Goal: Task Accomplishment & Management: Use online tool/utility

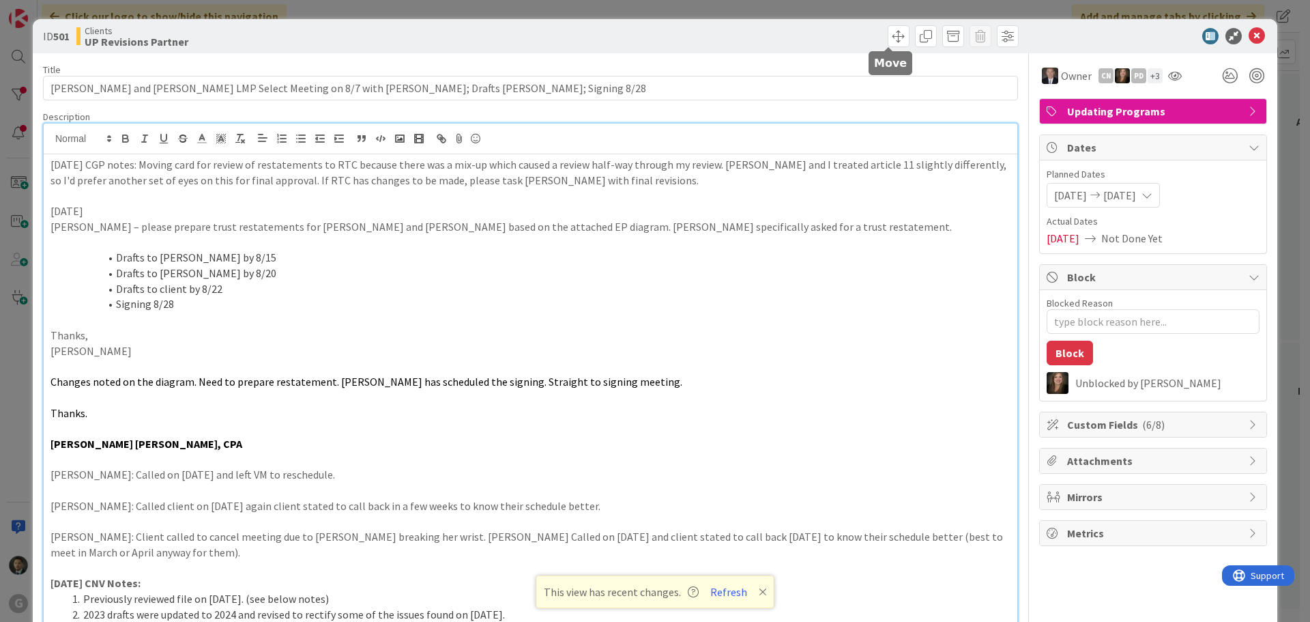
scroll to position [1774, 0]
click at [966, 12] on div "ID 501 Clients UP Revisions Partner Title 100 / 128 [PERSON_NAME] and [PERSON_N…" at bounding box center [655, 311] width 1310 height 622
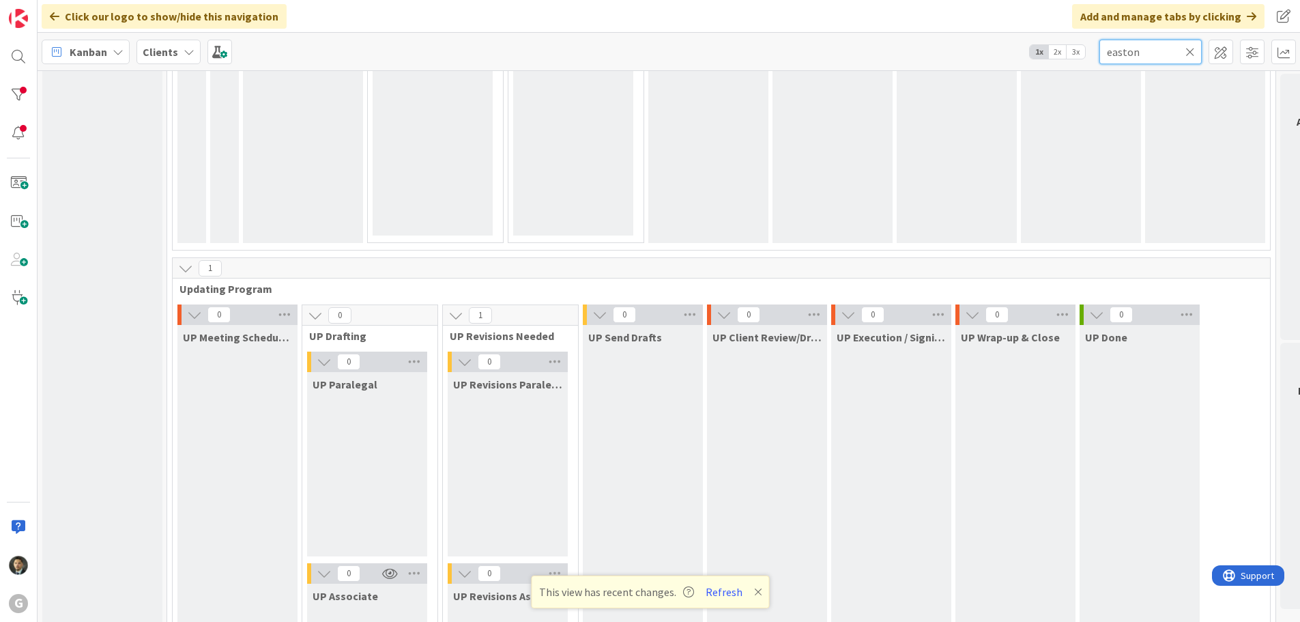
drag, startPoint x: 1132, startPoint y: 55, endPoint x: 1021, endPoint y: 46, distance: 111.6
click at [1021, 46] on div "Kanban Clients 1x 2x 3x easton" at bounding box center [669, 52] width 1262 height 38
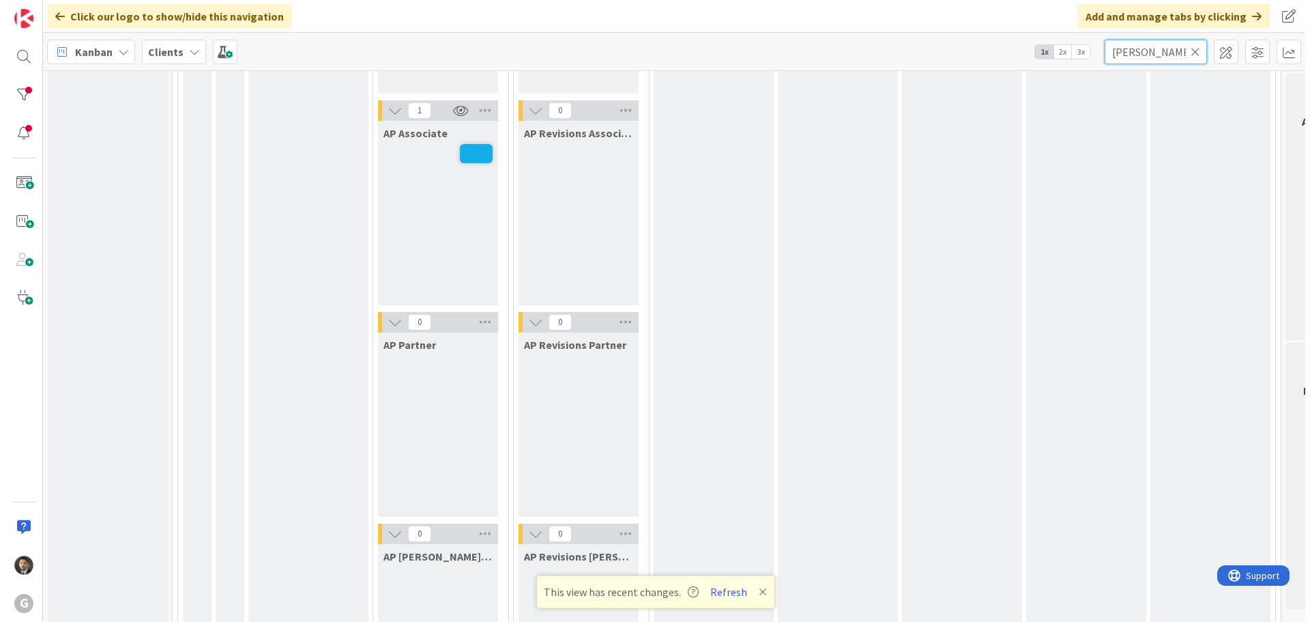
scroll to position [1296, 0]
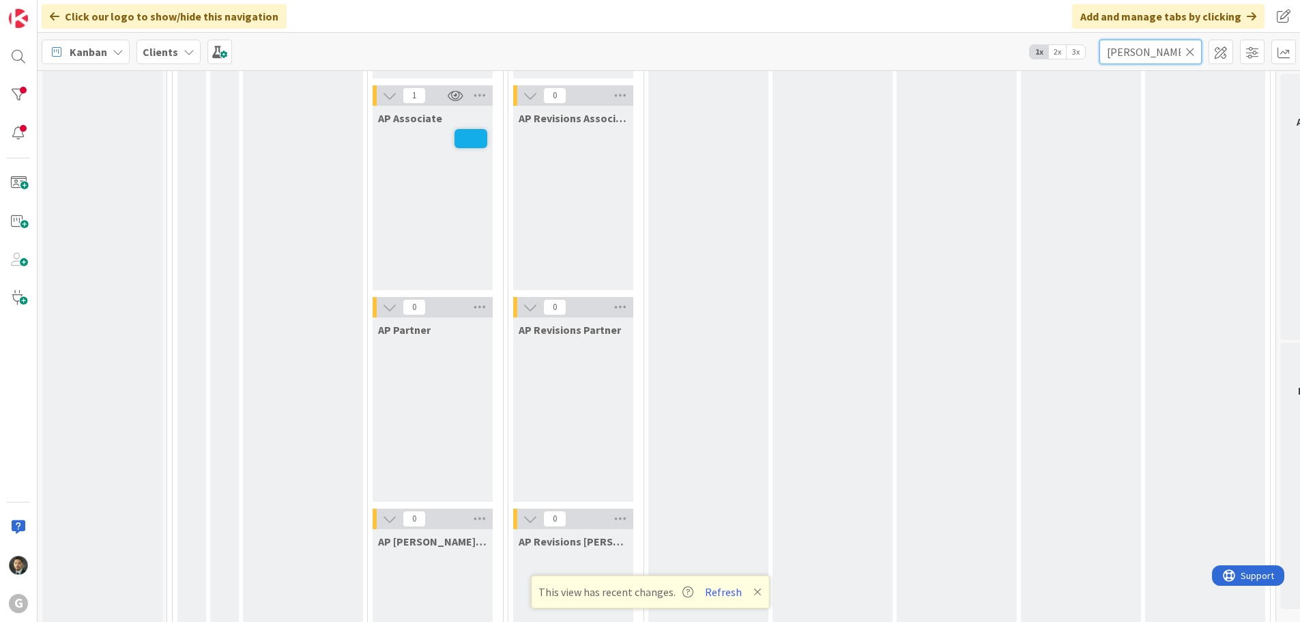
type input "[PERSON_NAME]"
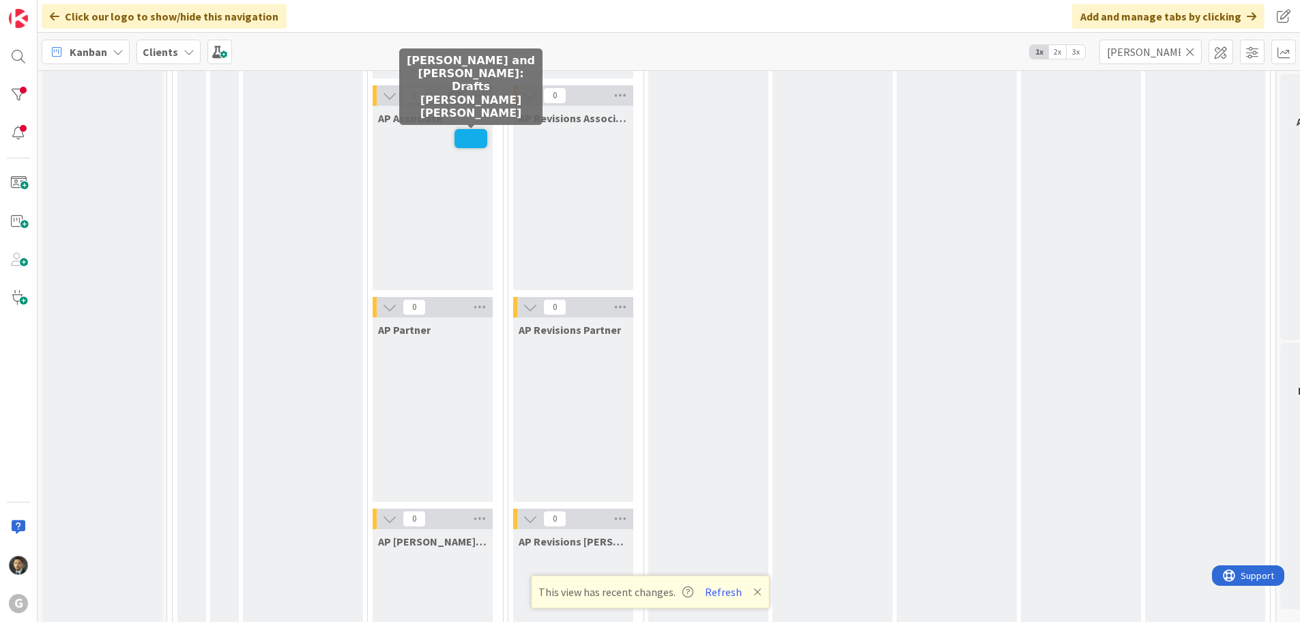
click at [473, 138] on span at bounding box center [470, 138] width 33 height 19
type textarea "x"
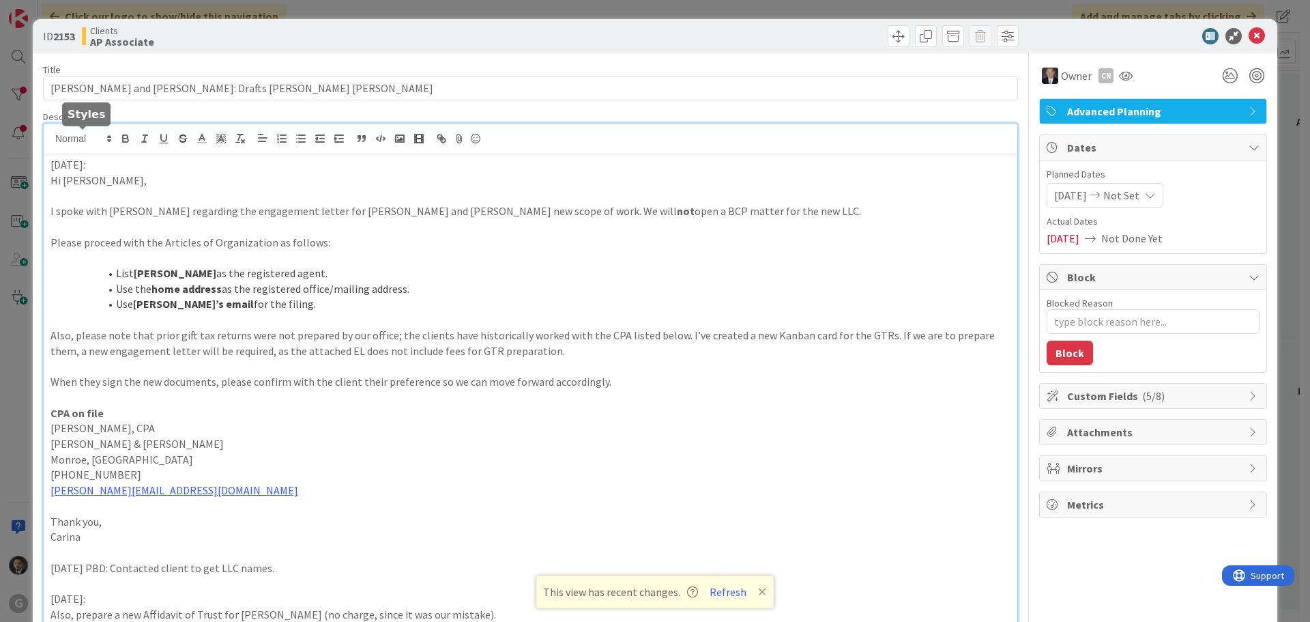
click at [50, 137] on div "[DATE]: Hi [PERSON_NAME], I spoke with [PERSON_NAME] regarding the engagement l…" at bounding box center [531, 518] width 974 height 791
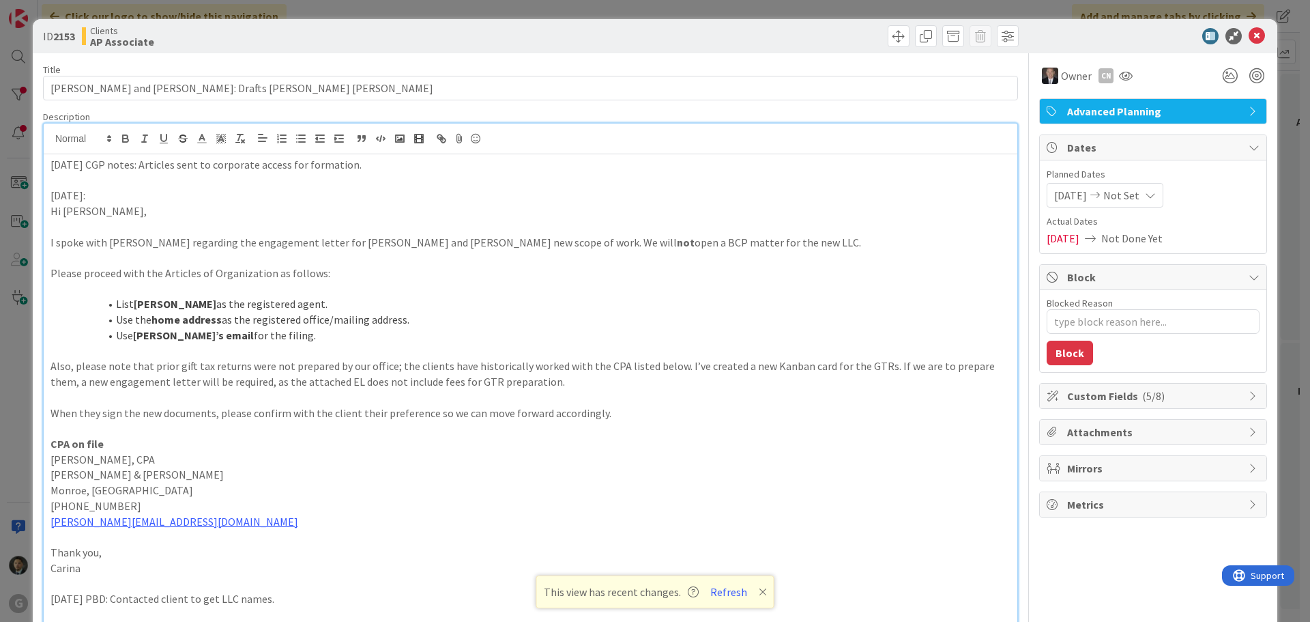
click at [138, 168] on p "[DATE] CGP notes: Articles sent to corporate access for formation." at bounding box center [530, 165] width 960 height 16
click at [441, 154] on div "[DATE] CGP notes: Executed Articles sent to corporate access for formation. [DA…" at bounding box center [531, 549] width 974 height 791
click at [894, 30] on span at bounding box center [899, 36] width 22 height 22
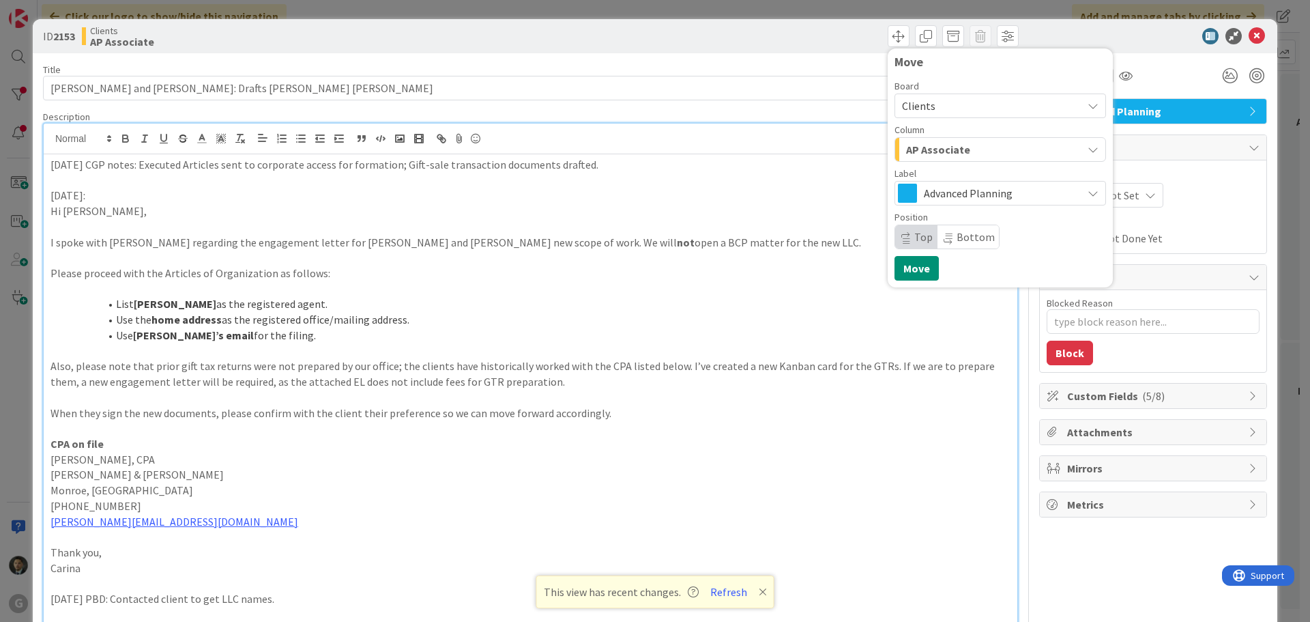
click at [789, 49] on div "ID 2153 Clients AP Associate Move Board Clients Column AP Associate Label Advan…" at bounding box center [655, 36] width 1244 height 34
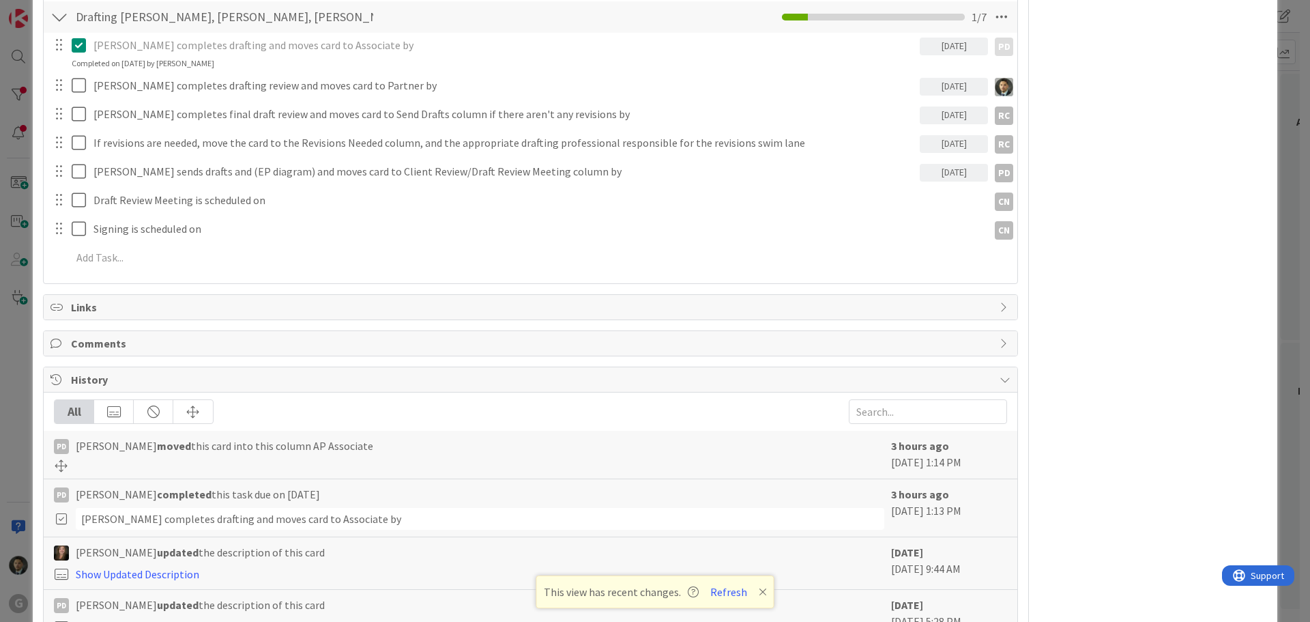
scroll to position [955, 0]
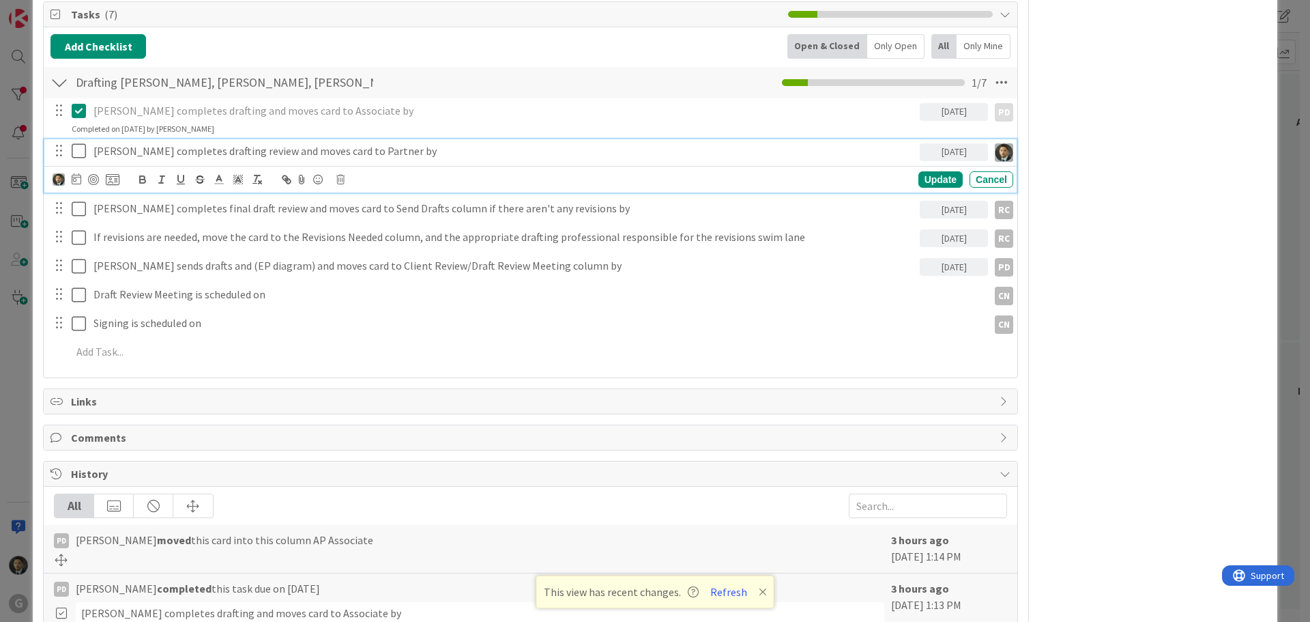
click at [80, 154] on icon at bounding box center [82, 151] width 20 height 16
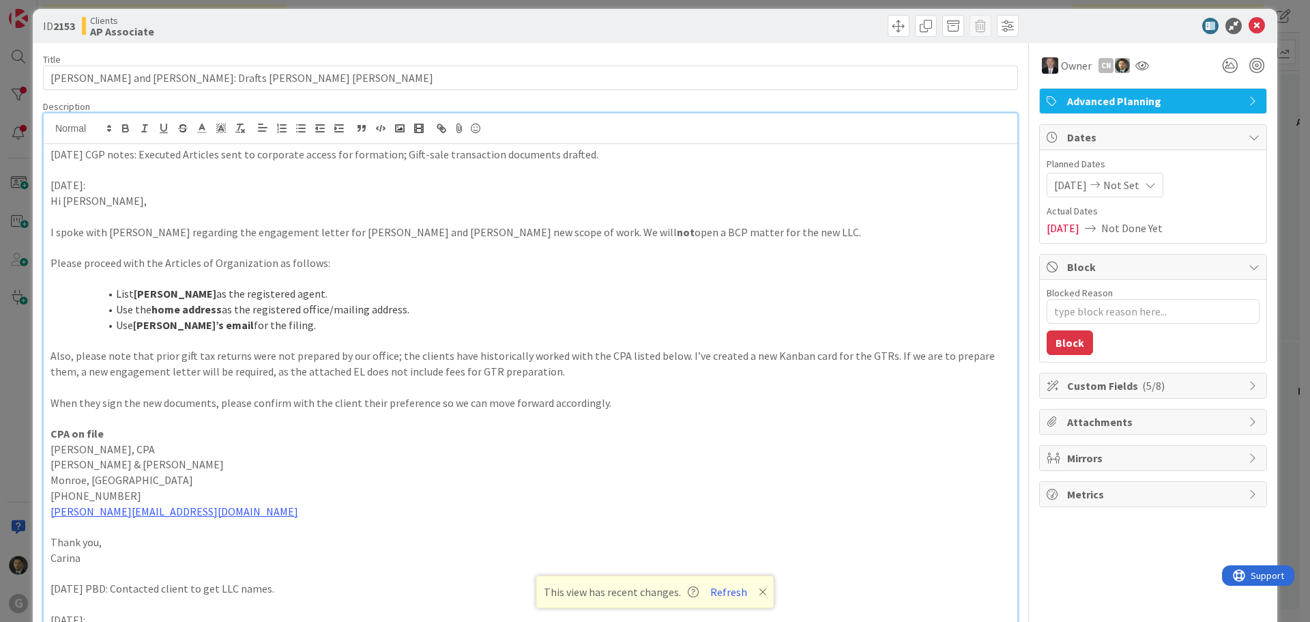
scroll to position [0, 0]
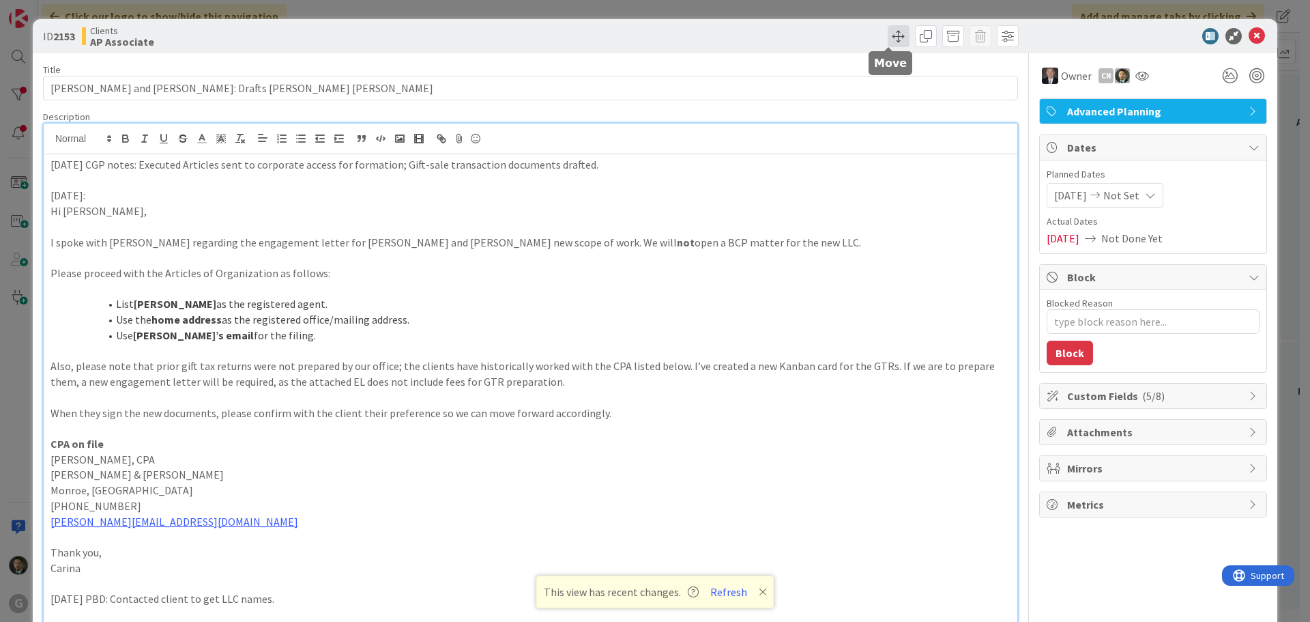
click at [888, 36] on span at bounding box center [899, 36] width 22 height 22
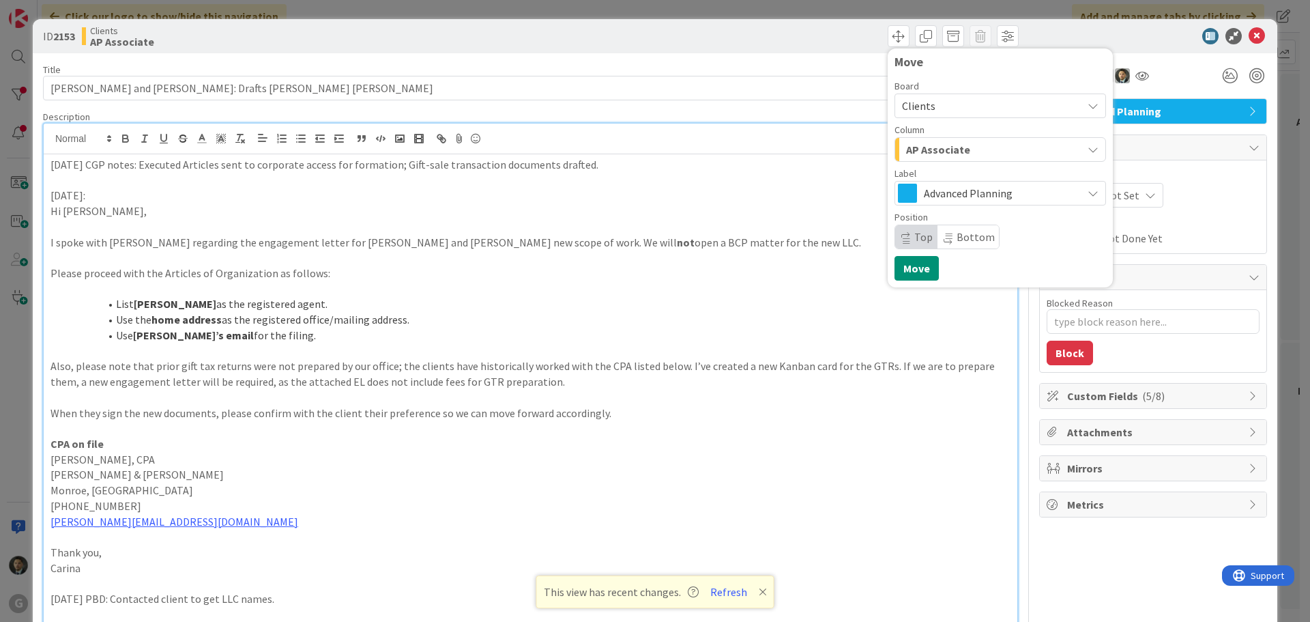
click at [961, 149] on div "AP Associate" at bounding box center [992, 149] width 179 height 22
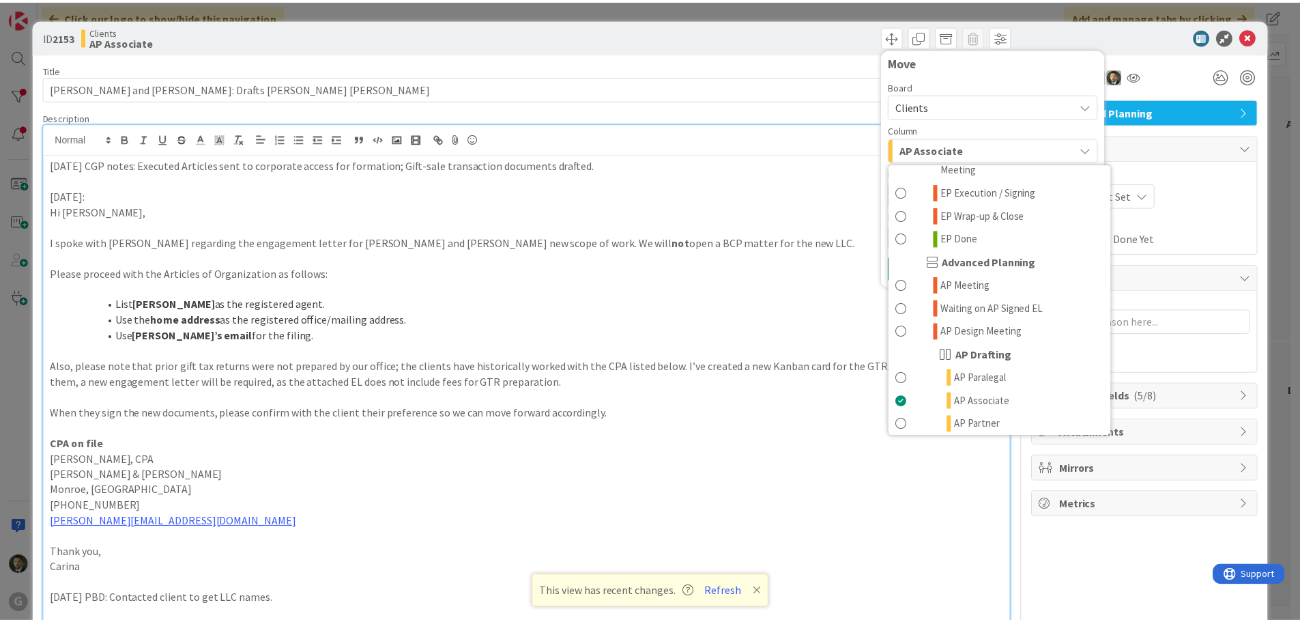
scroll to position [478, 0]
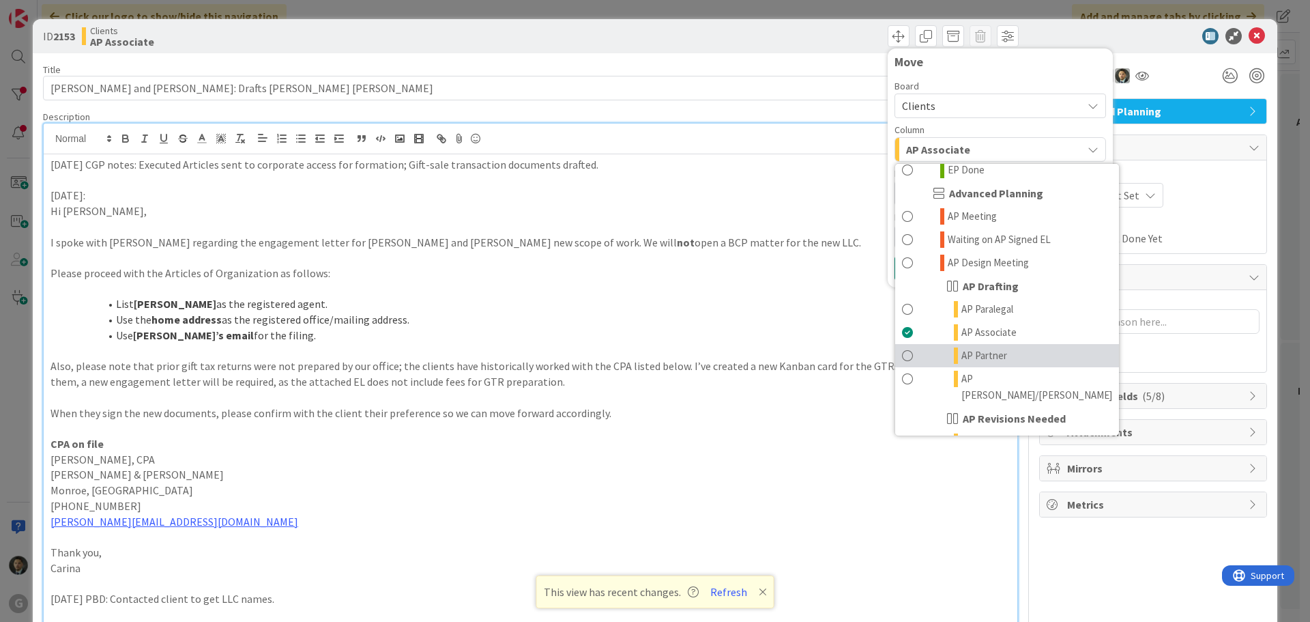
click at [969, 347] on span "AP Partner" at bounding box center [984, 355] width 46 height 16
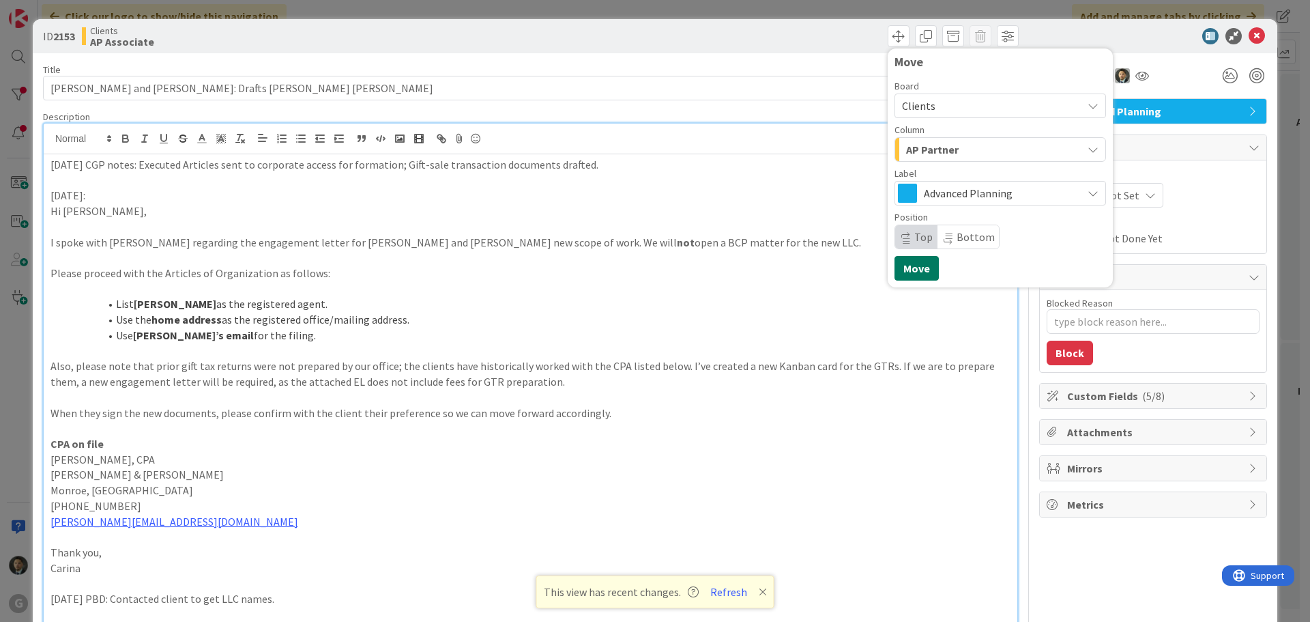
click at [915, 268] on button "Move" at bounding box center [916, 268] width 44 height 25
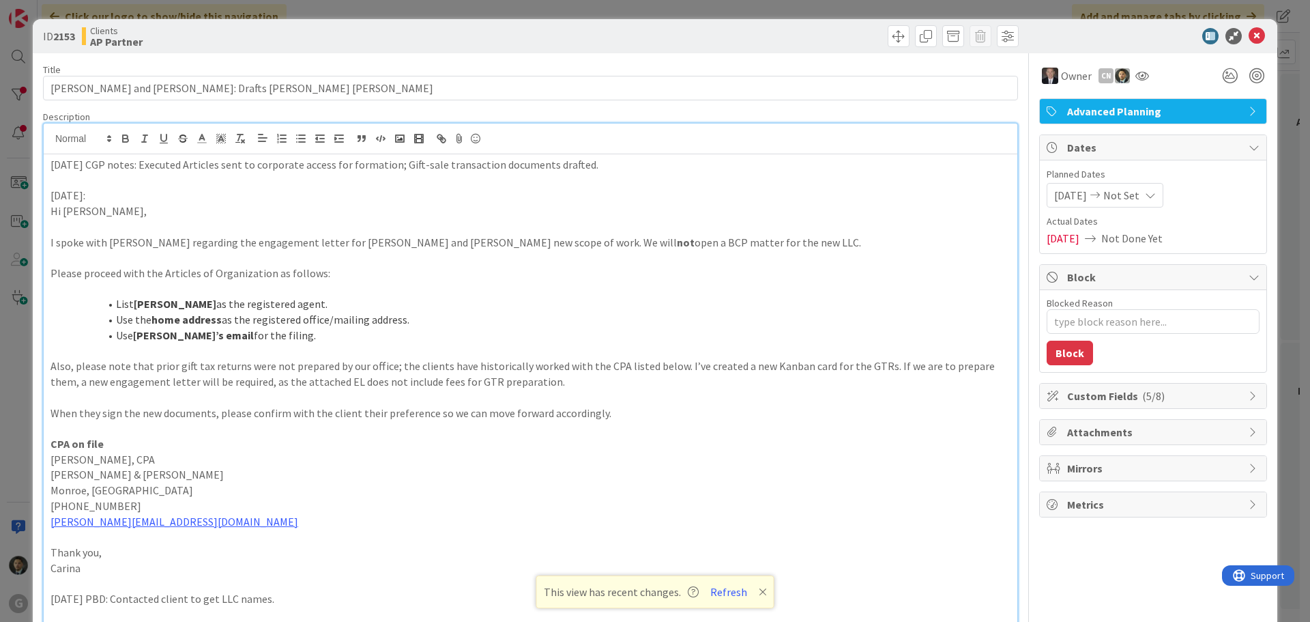
type textarea "x"
click at [798, 14] on div "ID 2153 Clients AP Partner Move Move Title 51 / 128 [PERSON_NAME] and [PERSON_N…" at bounding box center [655, 311] width 1310 height 622
